Goal: Task Accomplishment & Management: Use online tool/utility

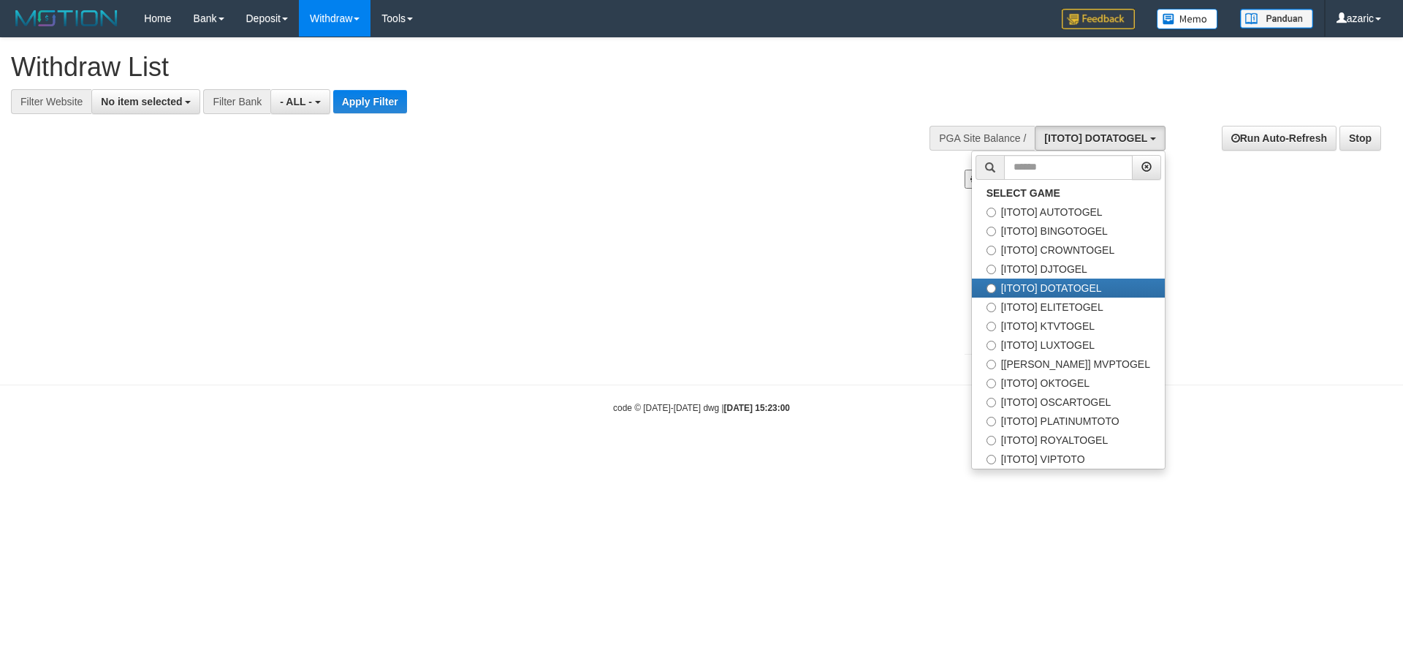
select select
drag, startPoint x: 1108, startPoint y: 379, endPoint x: 1037, endPoint y: 376, distance: 71.0
click at [1106, 379] on label "[ITOTO] OKTOGEL" at bounding box center [1068, 382] width 193 height 19
click at [1096, 384] on label "[ITOTO] OKTOGEL" at bounding box center [1068, 382] width 193 height 19
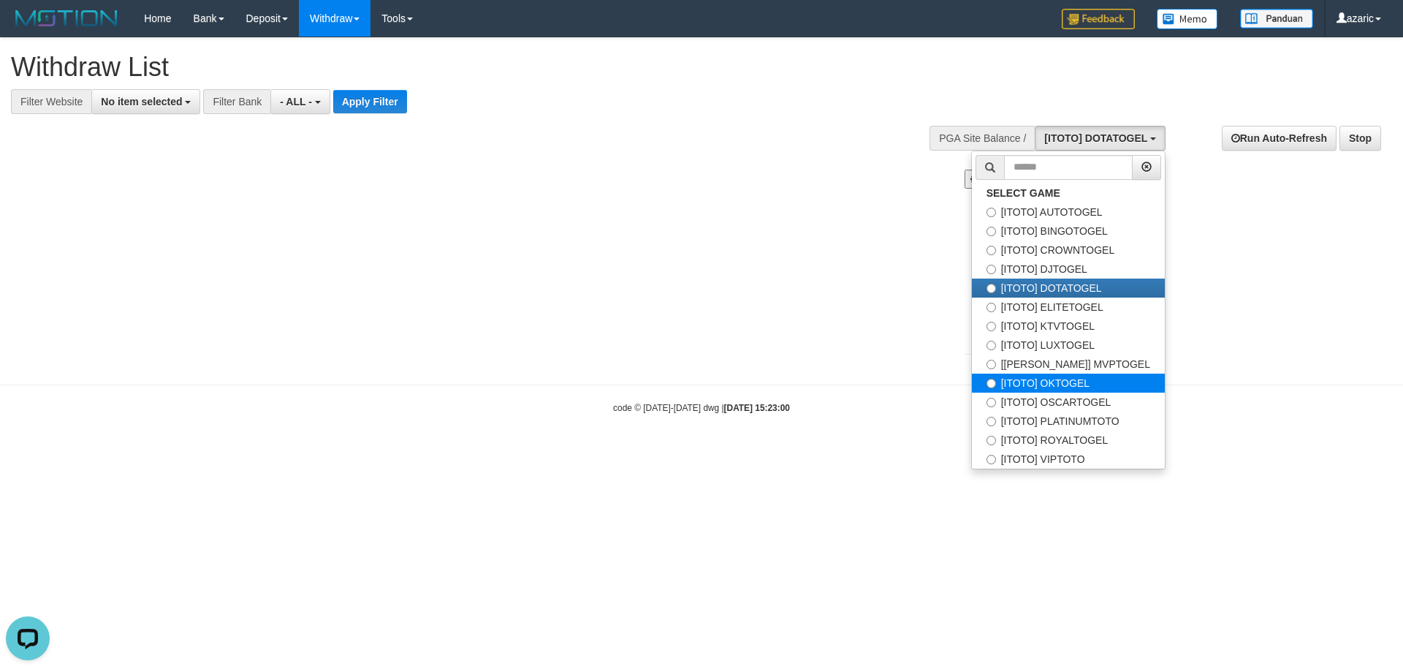
select select "***"
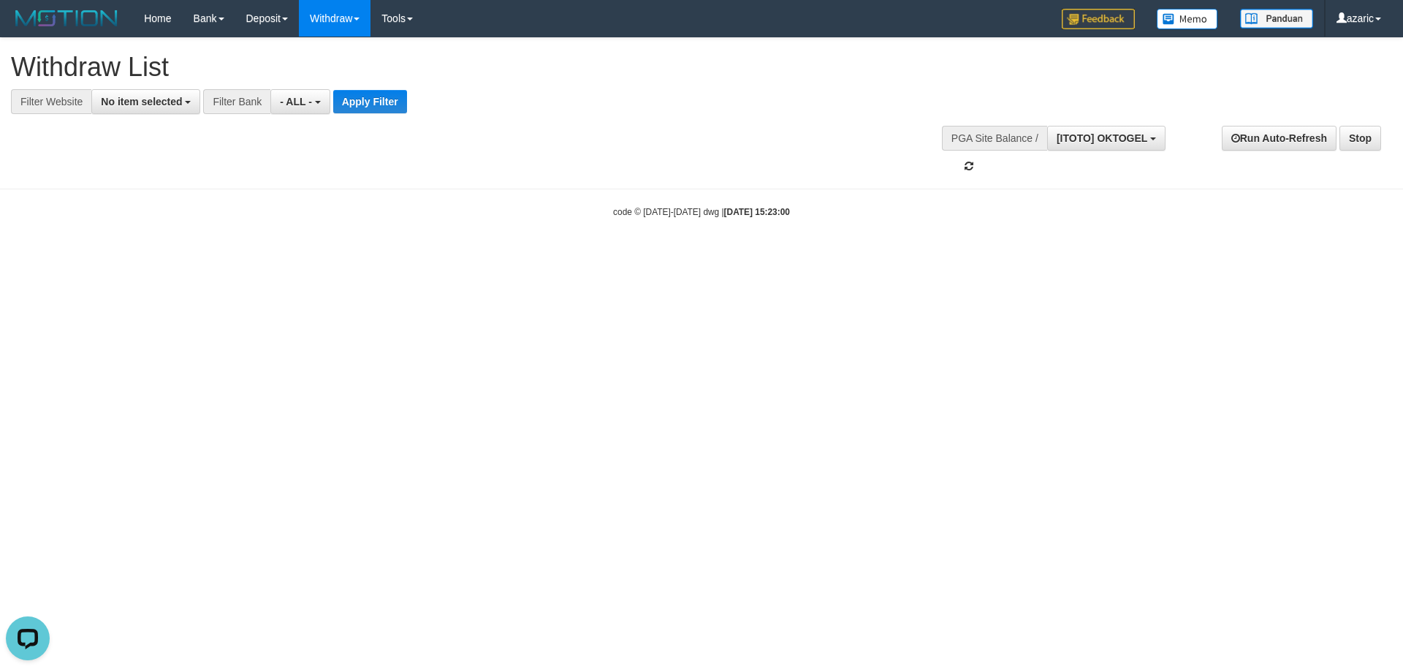
click at [694, 187] on body "Toggle navigation Home Bank Account List Load By Website Group [ITOTO] AUTOTOGE…" at bounding box center [701, 127] width 1403 height 255
click at [519, 255] on html "Toggle navigation Home Bank Account List Load By Website Group [ITOTO] AUTOTOGE…" at bounding box center [701, 127] width 1403 height 255
click at [707, 255] on html "Toggle navigation Home Bank Account List Load By Website Group [ITOTO] AUTOTOGE…" at bounding box center [701, 127] width 1403 height 255
drag, startPoint x: 1001, startPoint y: 380, endPoint x: 783, endPoint y: 448, distance: 227.5
click at [1001, 255] on html "Toggle navigation Home Bank Account List Load By Website Group [ITOTO] AUTOTOGE…" at bounding box center [701, 127] width 1403 height 255
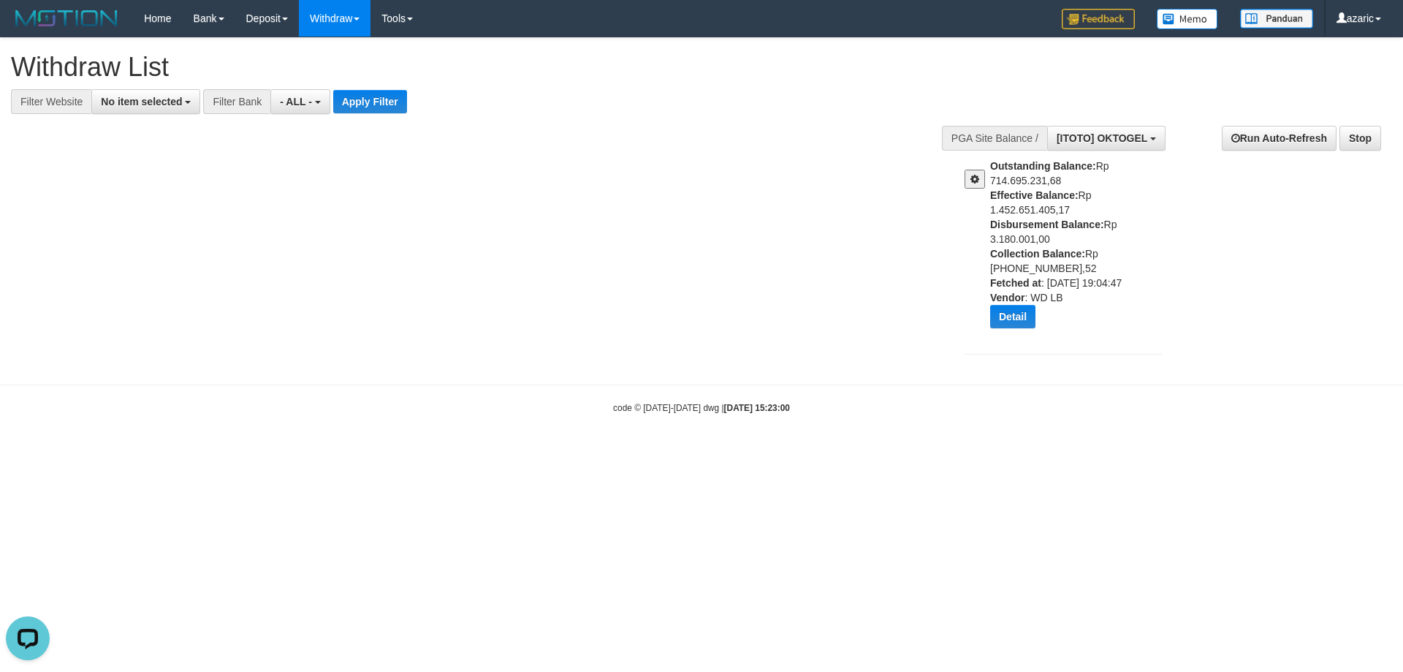
click at [978, 176] on span at bounding box center [975, 179] width 9 height 10
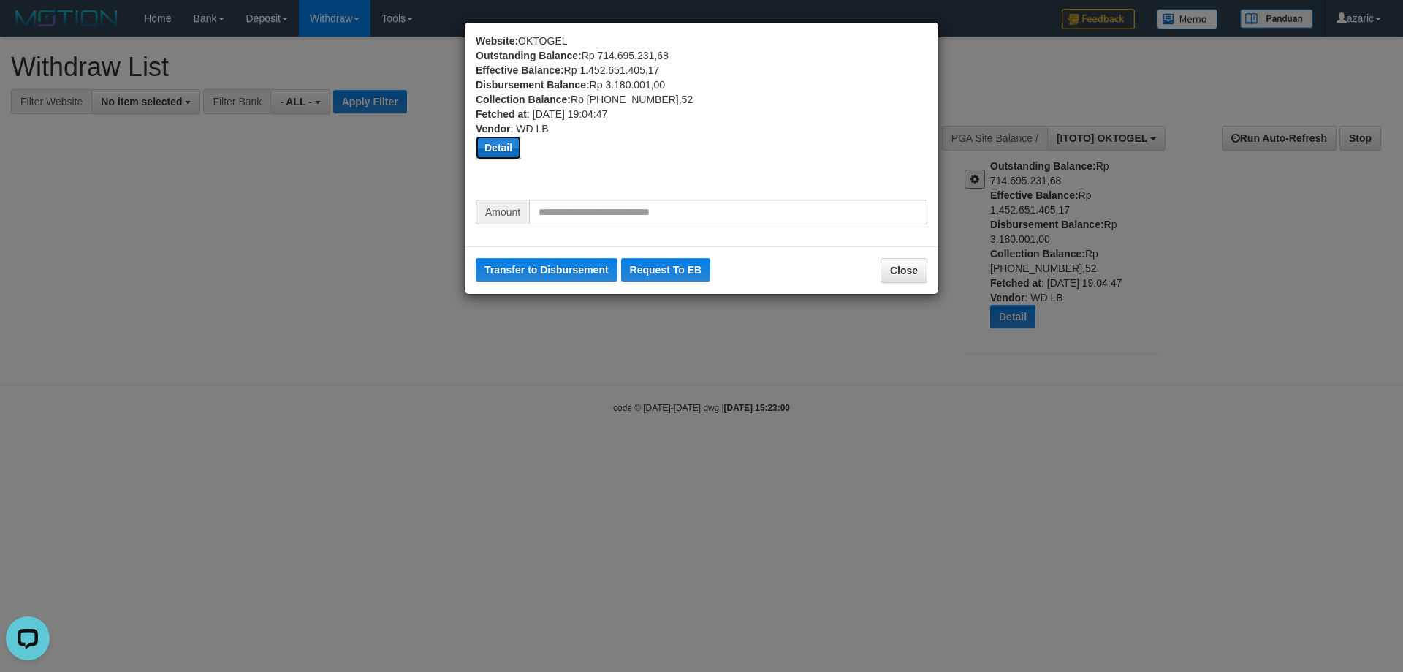
click at [499, 152] on button "Detail" at bounding box center [498, 147] width 45 height 23
click at [631, 213] on input "text" at bounding box center [728, 212] width 398 height 25
type input "********"
click at [476, 258] on button "Transfer to Disbursement" at bounding box center [547, 269] width 142 height 23
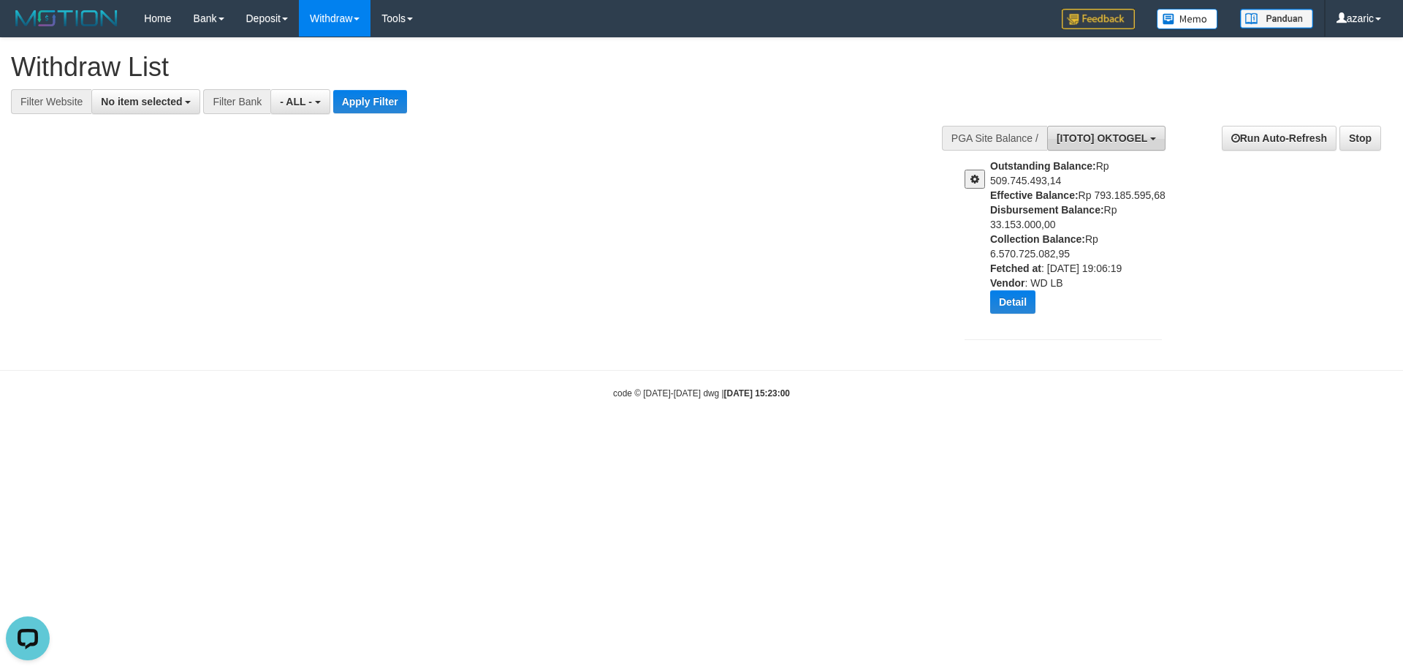
click at [1144, 150] on button "[ITOTO] OKTOGEL" at bounding box center [1106, 138] width 118 height 25
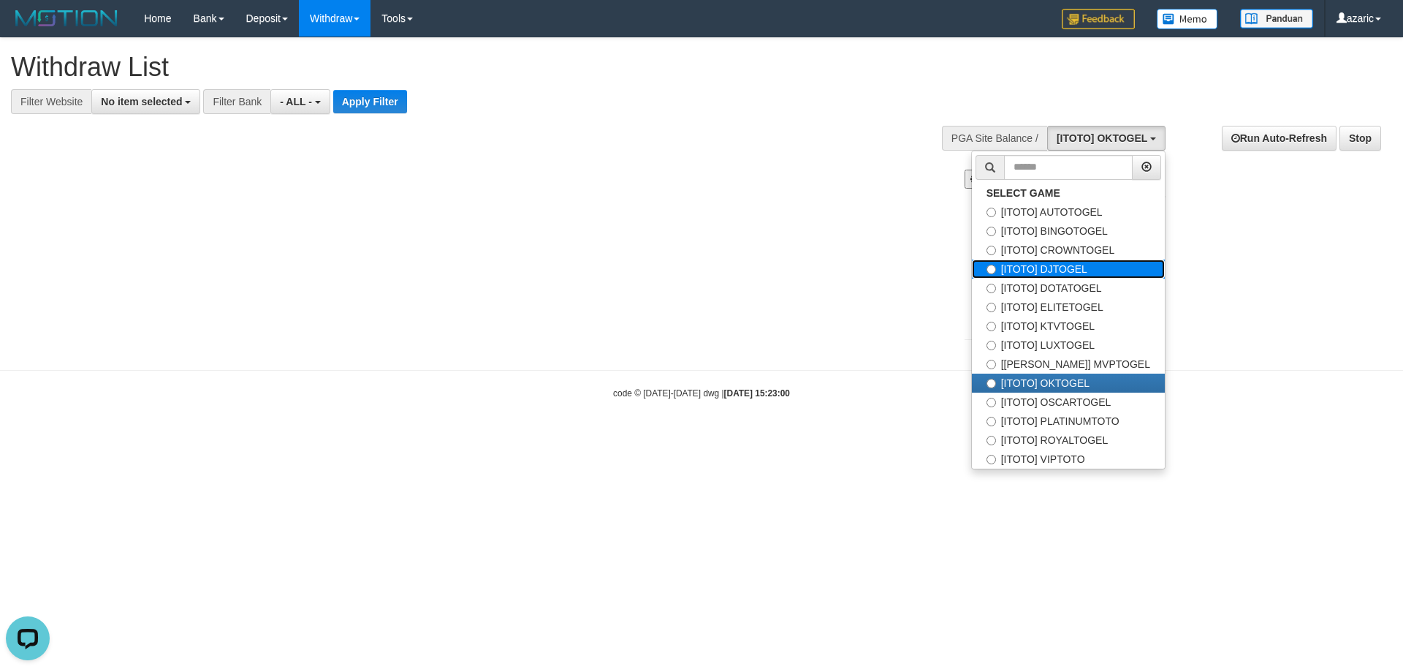
drag, startPoint x: 1099, startPoint y: 276, endPoint x: 1037, endPoint y: 248, distance: 68.4
click at [1099, 276] on label "[ITOTO] DJTOGEL" at bounding box center [1068, 268] width 193 height 19
select select "***"
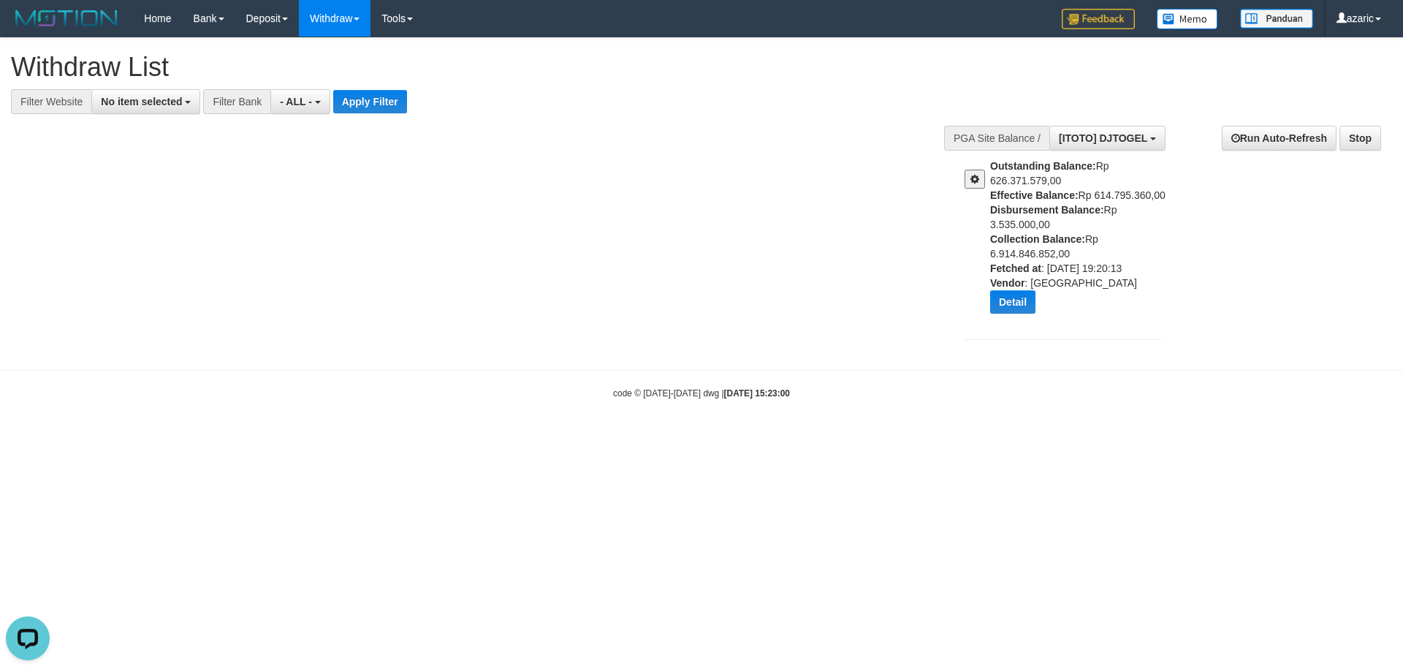
click at [973, 181] on span at bounding box center [975, 179] width 9 height 10
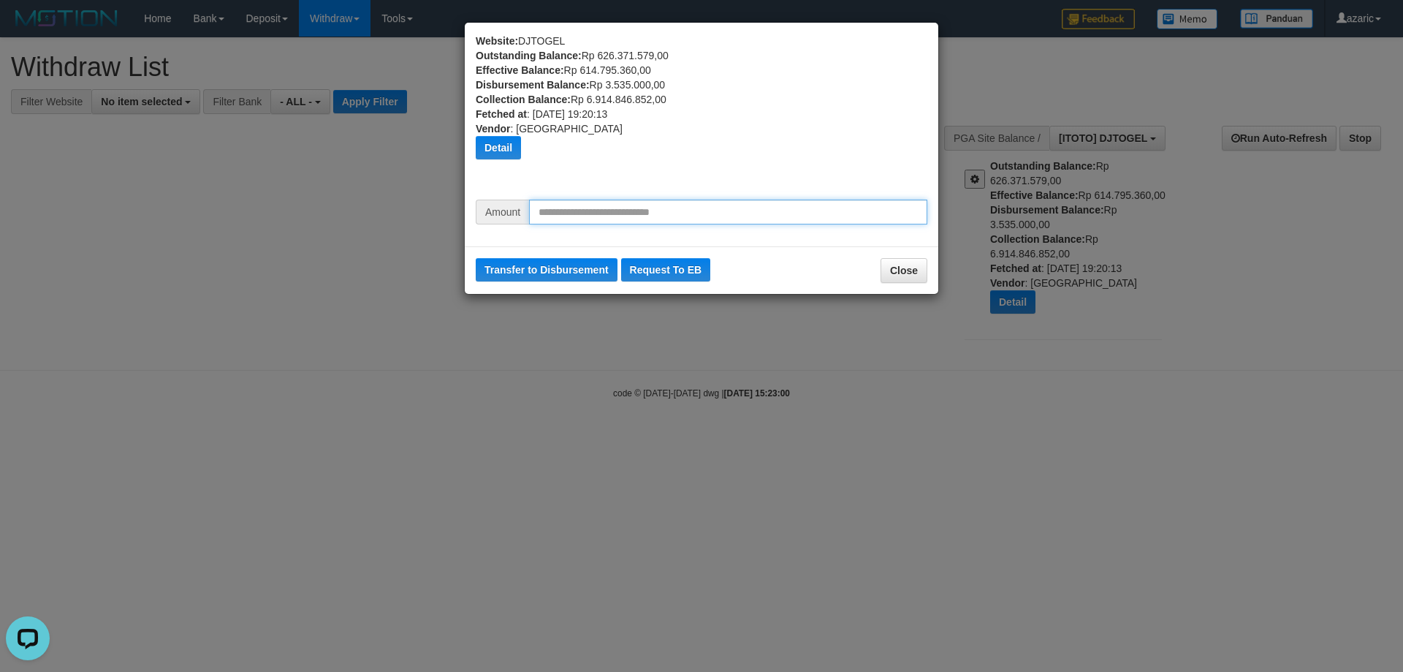
click at [673, 209] on input "text" at bounding box center [728, 212] width 398 height 25
type input "********"
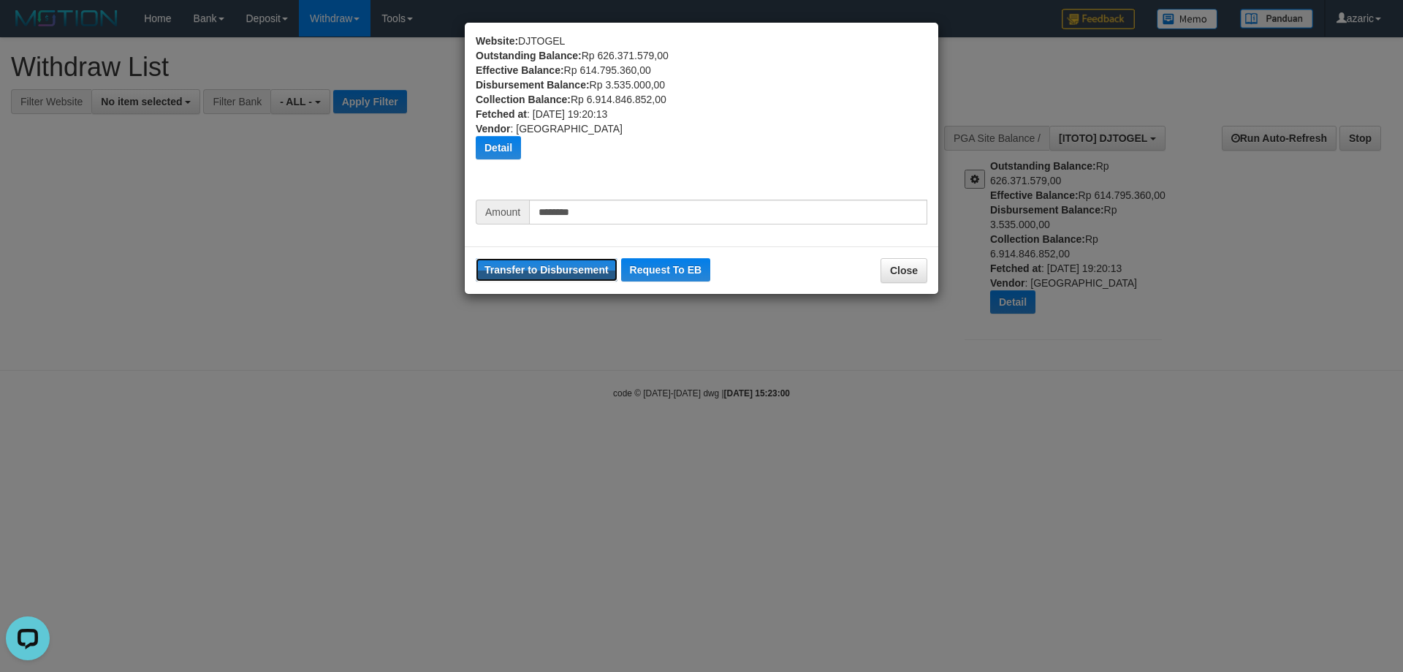
click at [476, 258] on button "Transfer to Disbursement" at bounding box center [547, 269] width 142 height 23
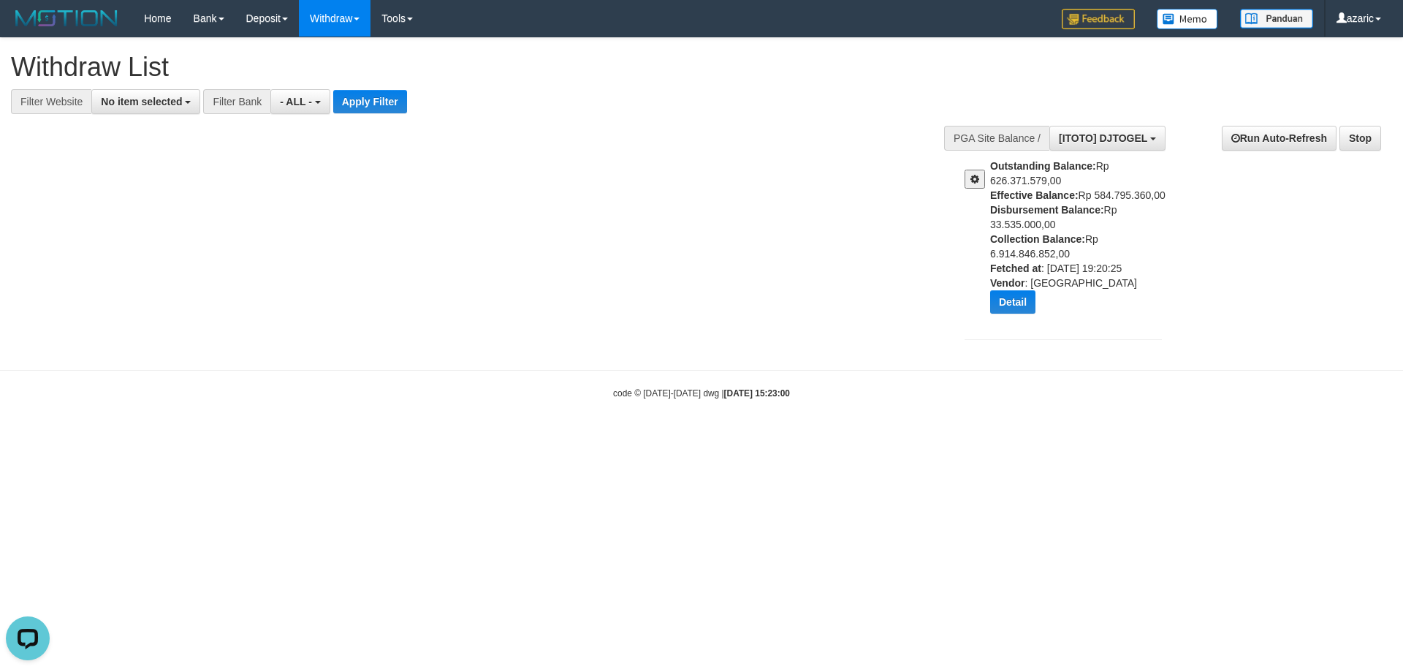
drag, startPoint x: 689, startPoint y: 244, endPoint x: 721, endPoint y: 227, distance: 36.3
click at [692, 242] on div "**********" at bounding box center [701, 196] width 1403 height 317
click at [1120, 135] on span "[ITOTO] DJTOGEL" at bounding box center [1103, 138] width 88 height 12
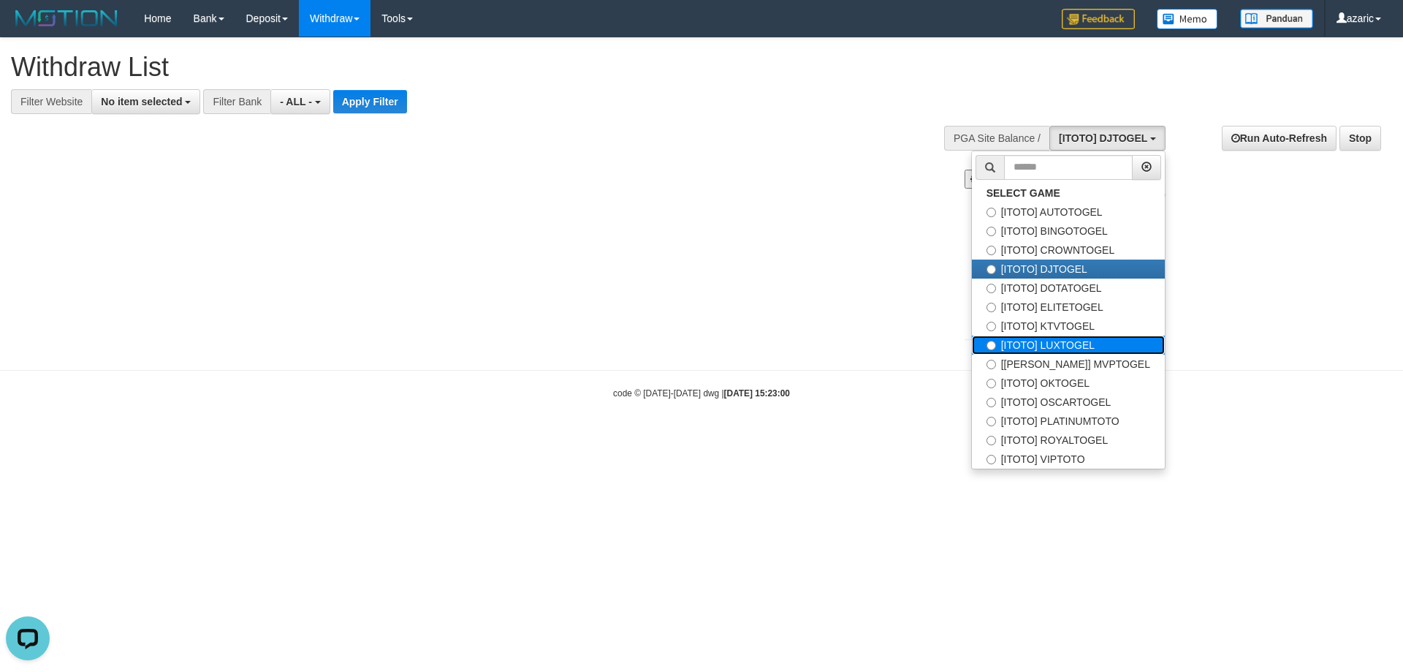
click at [1100, 345] on label "[ITOTO] LUXTOGEL" at bounding box center [1068, 344] width 193 height 19
select select "***"
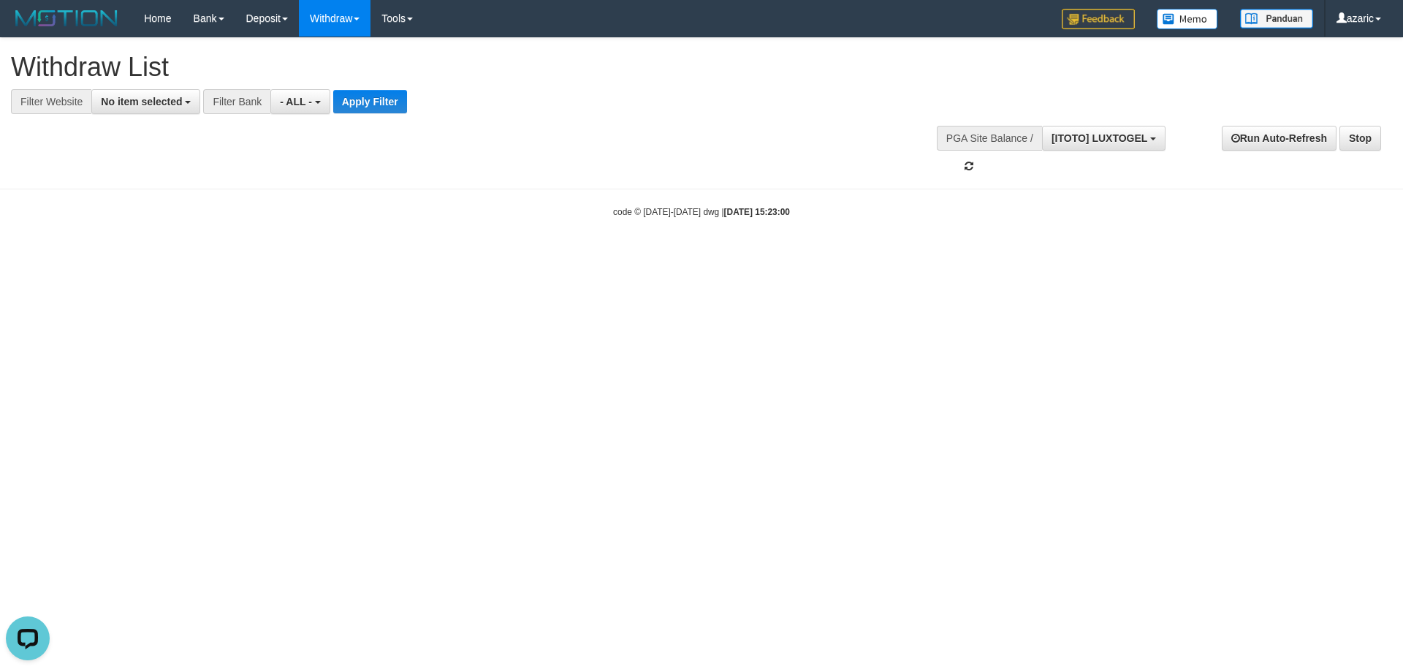
scroll to position [100, 0]
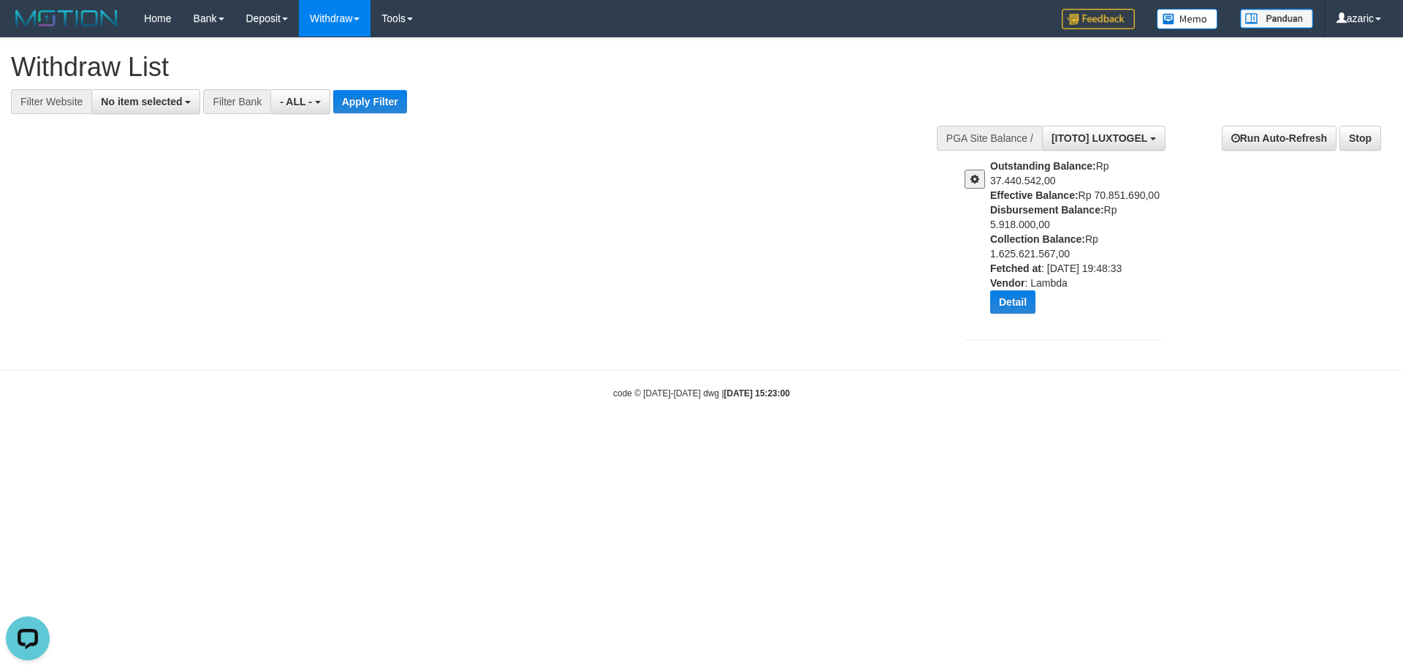
click at [980, 188] on button at bounding box center [975, 179] width 20 height 19
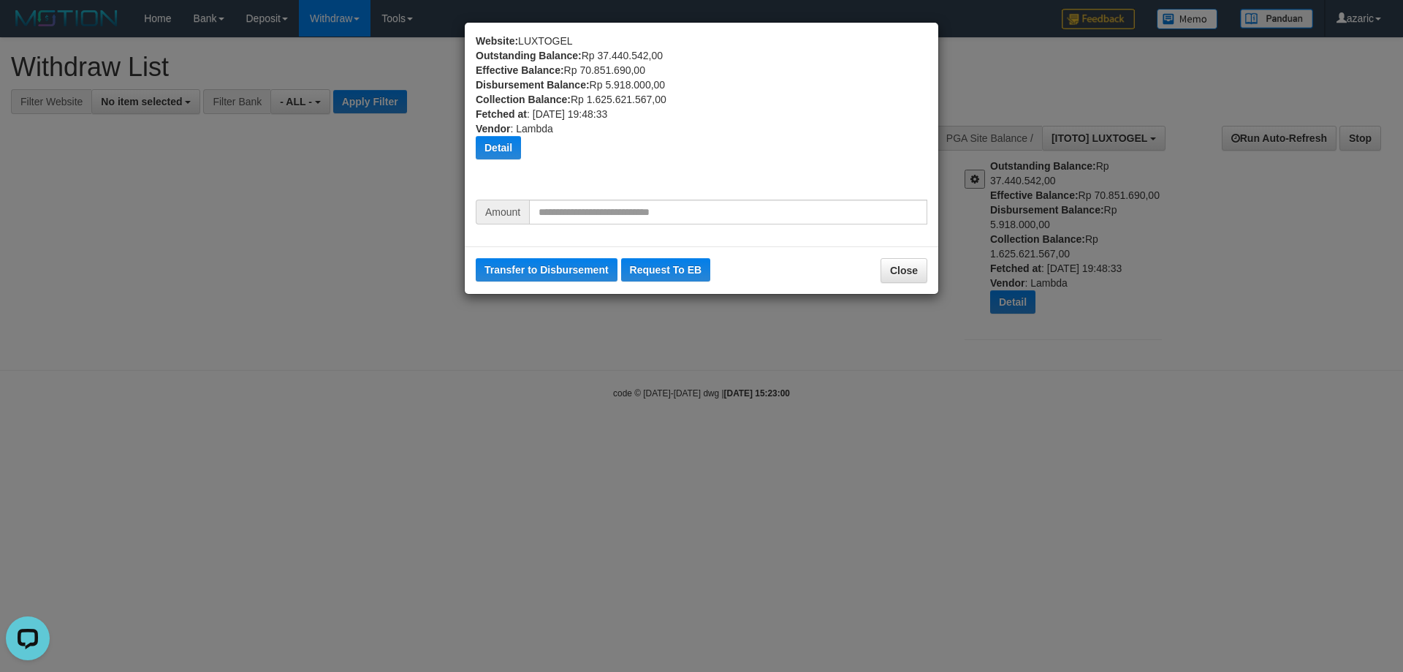
click at [768, 237] on div "Website: LUXTOGEL Outstanding Balance: Rp 37.440.542,00 Effective Balance: Rp 7…" at bounding box center [702, 135] width 496 height 224
click at [776, 223] on input "text" at bounding box center [728, 212] width 398 height 25
type input "********"
drag, startPoint x: 568, startPoint y: 258, endPoint x: 773, endPoint y: 71, distance: 277.3
click at [567, 259] on button "Transfer to Disbursement" at bounding box center [547, 269] width 142 height 23
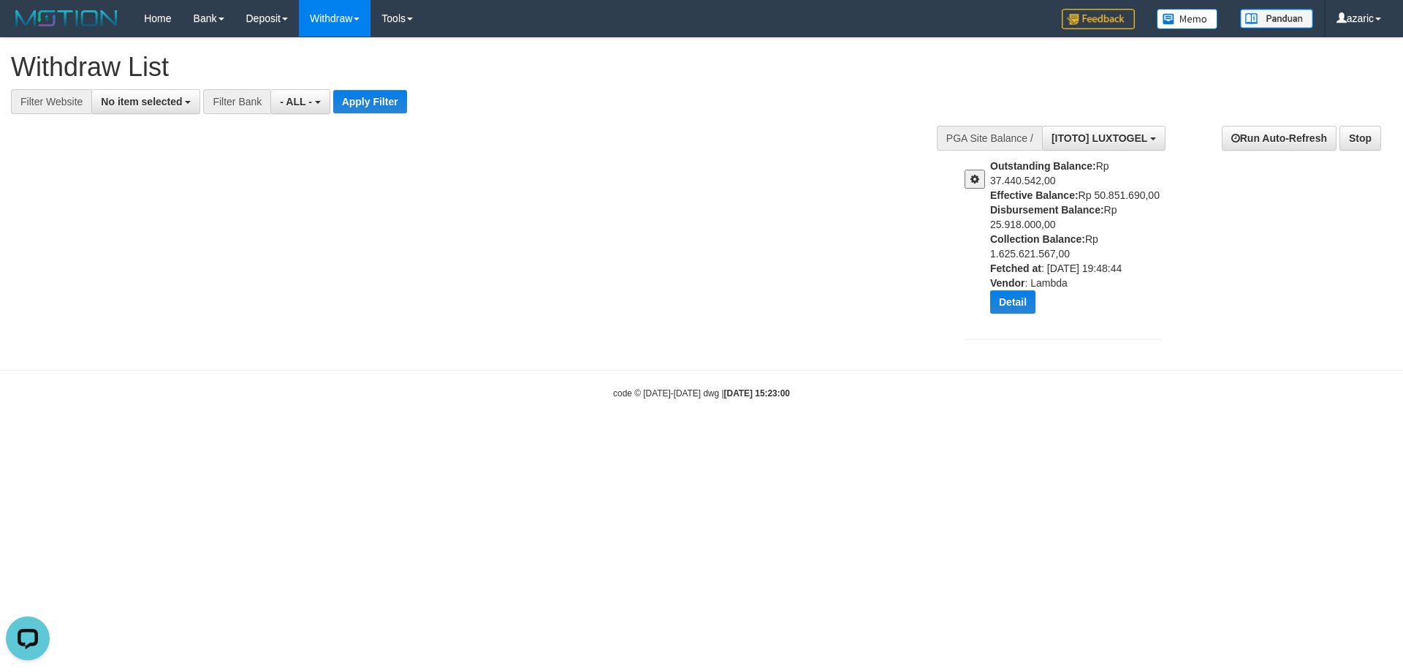
drag, startPoint x: 747, startPoint y: 387, endPoint x: 739, endPoint y: 387, distance: 8.0
click at [743, 388] on strong "[DATE] 15:23:00" at bounding box center [757, 393] width 66 height 10
